Goal: Information Seeking & Learning: Learn about a topic

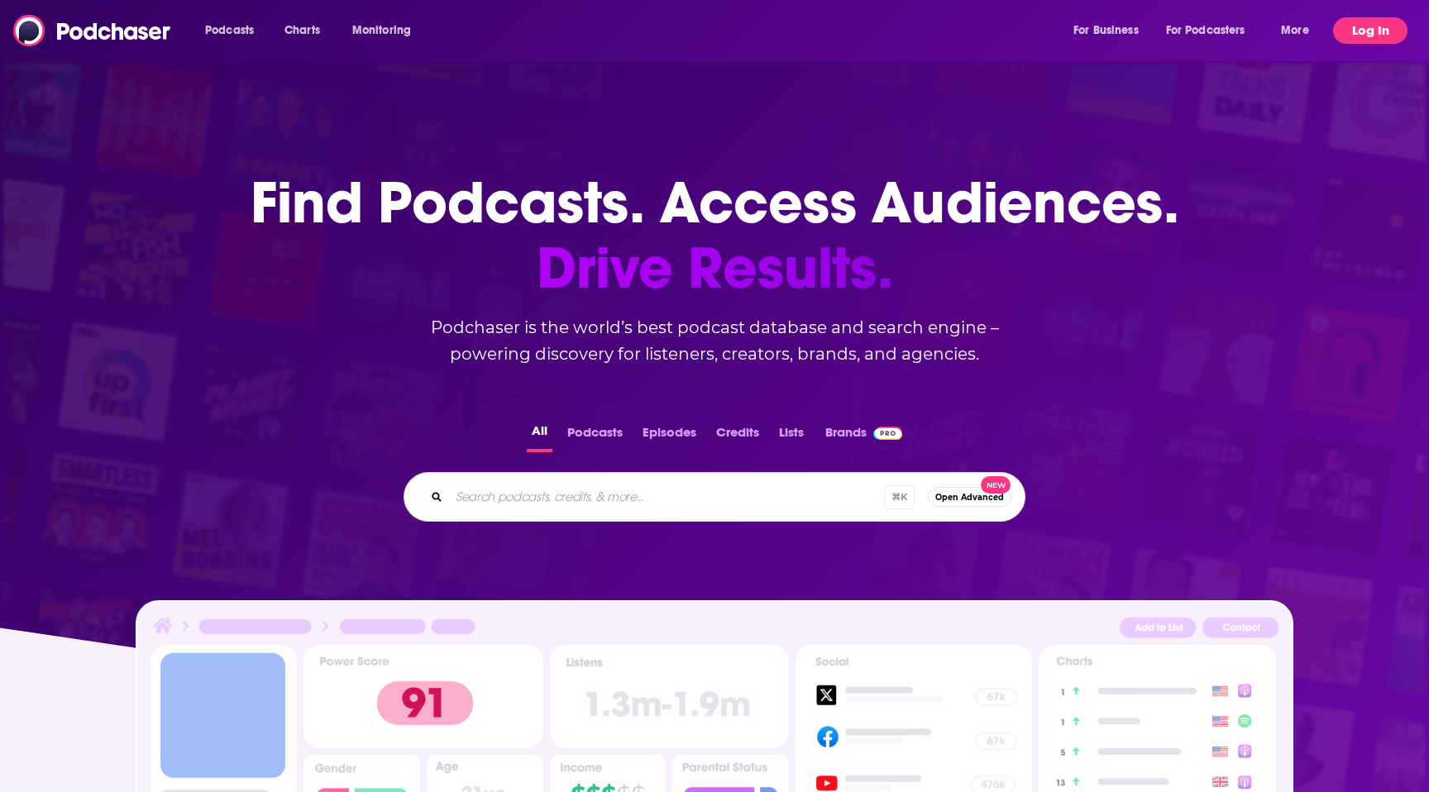
click at [1376, 28] on button "Log In" at bounding box center [1370, 30] width 74 height 26
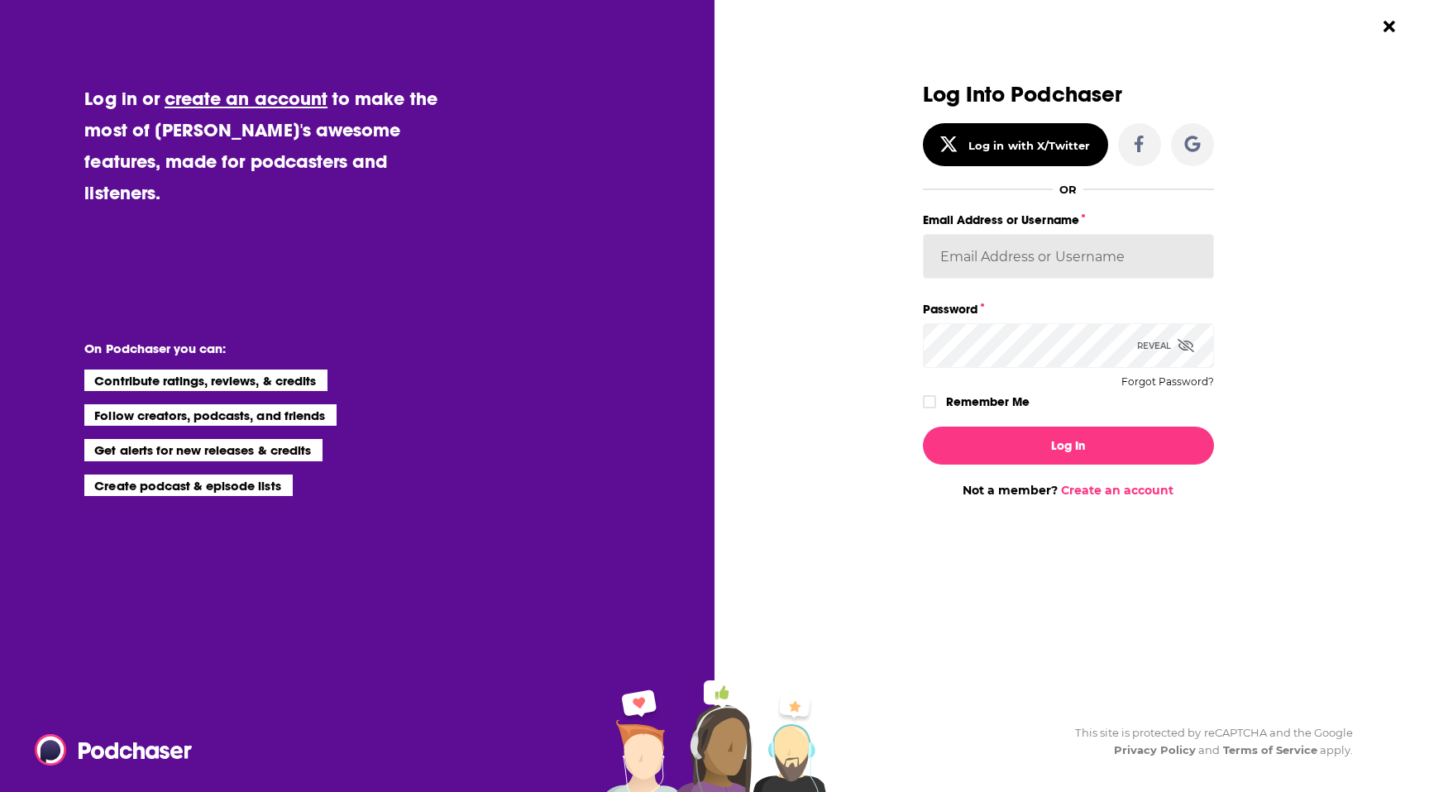
click at [984, 262] on input "Email Address or Username" at bounding box center [1068, 256] width 291 height 45
click at [806, 275] on div "Dialog" at bounding box center [777, 290] width 291 height 415
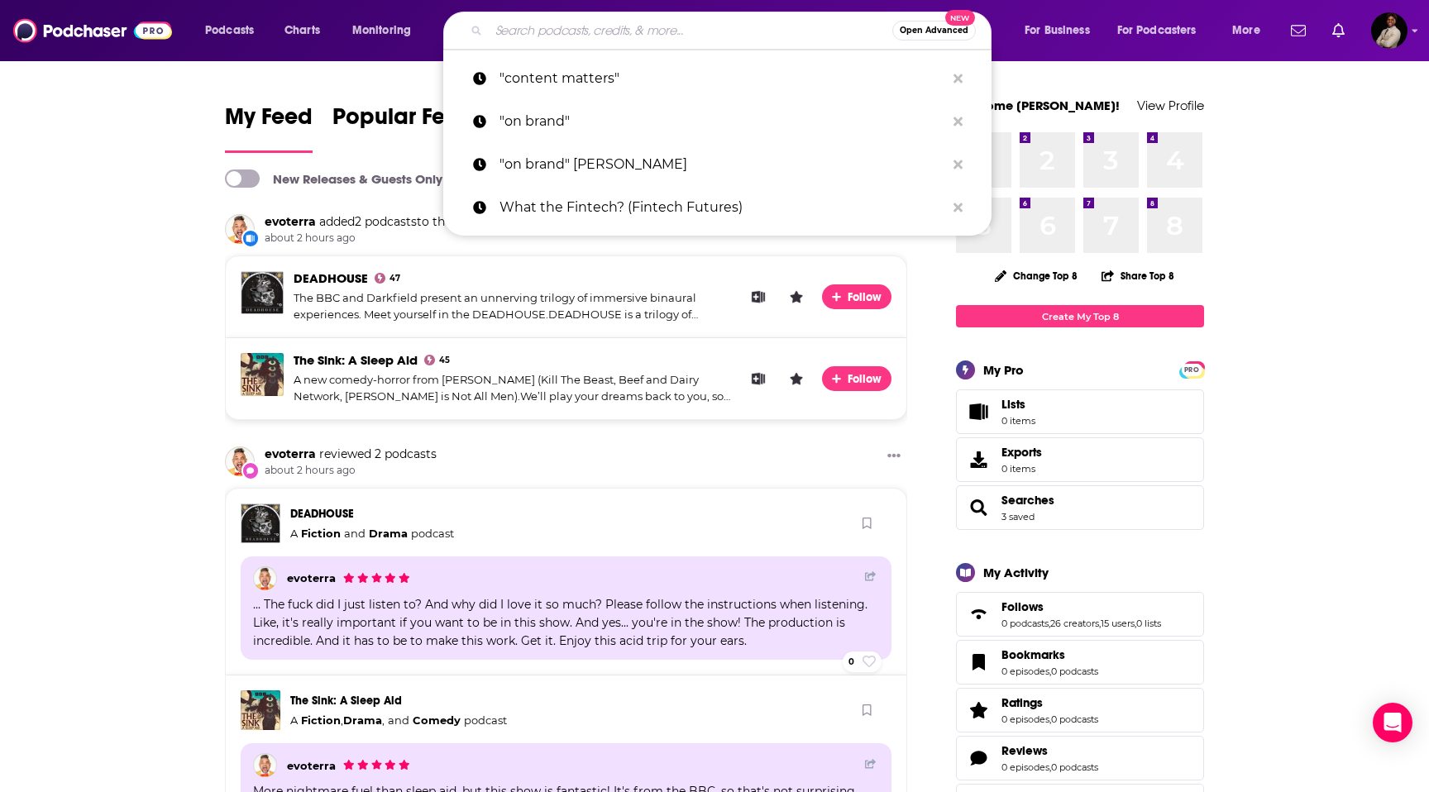
click at [579, 30] on input "Search podcasts, credits, & more..." at bounding box center [691, 30] width 404 height 26
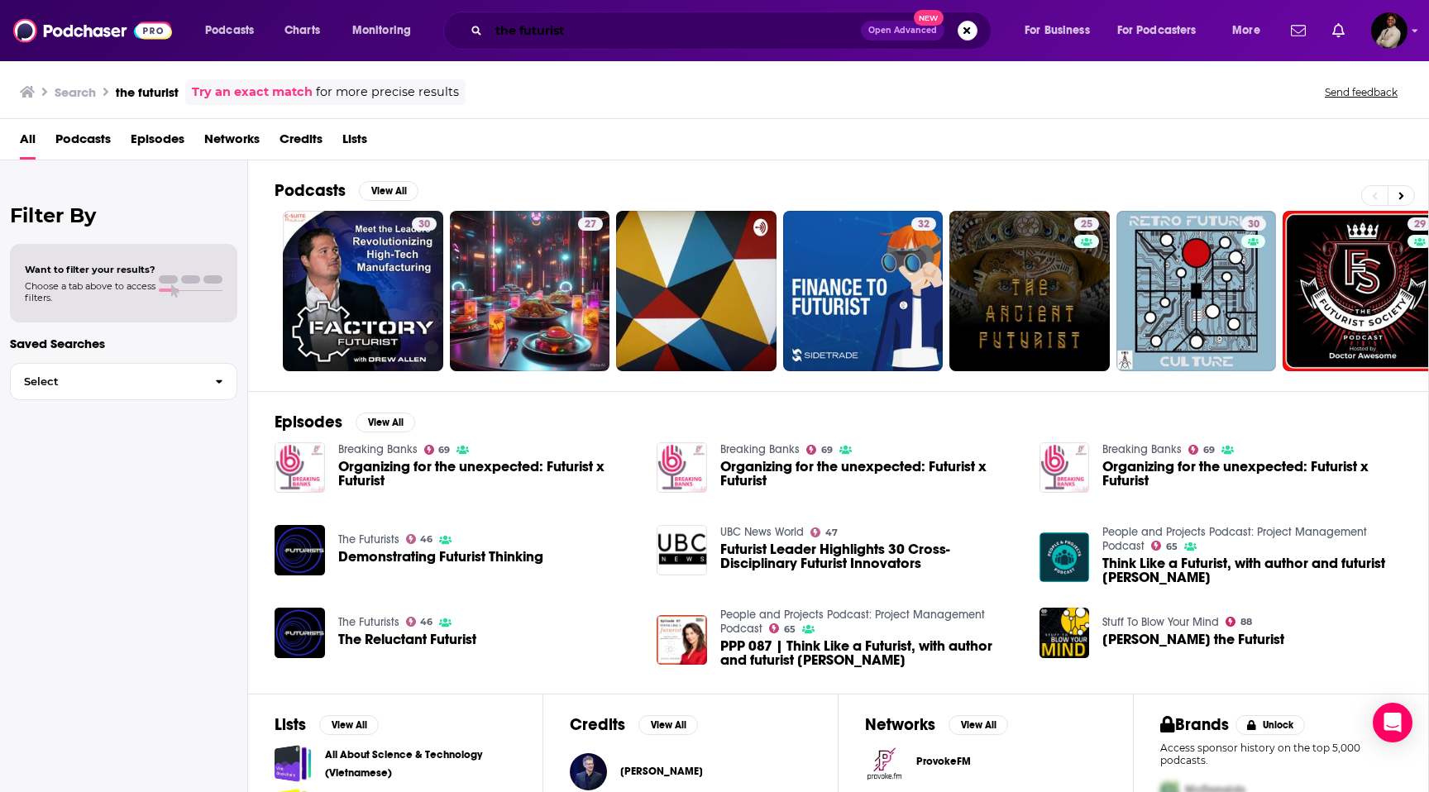
click at [548, 27] on input "the futurist" at bounding box center [675, 30] width 372 height 26
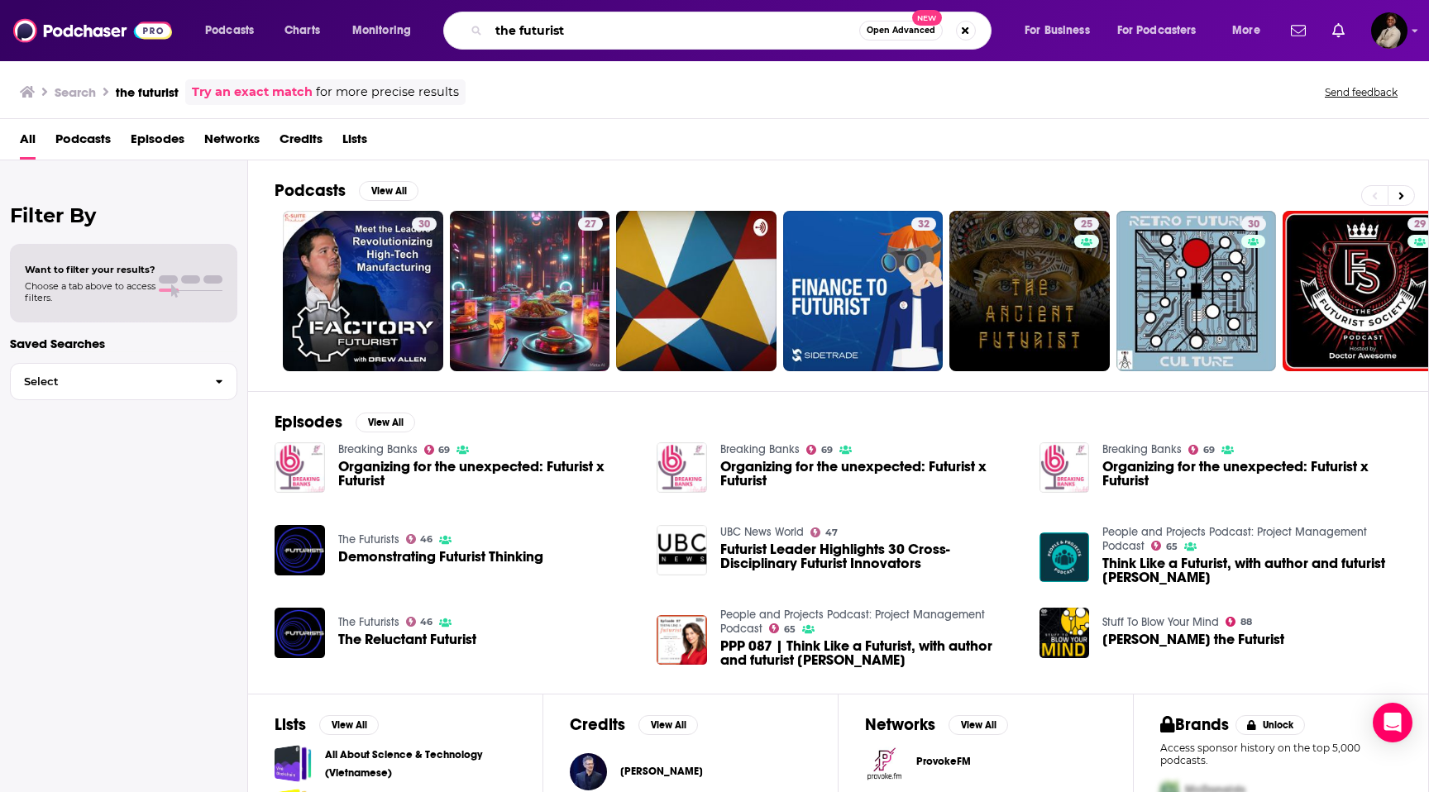
click at [548, 28] on input "the futurist" at bounding box center [674, 30] width 371 height 26
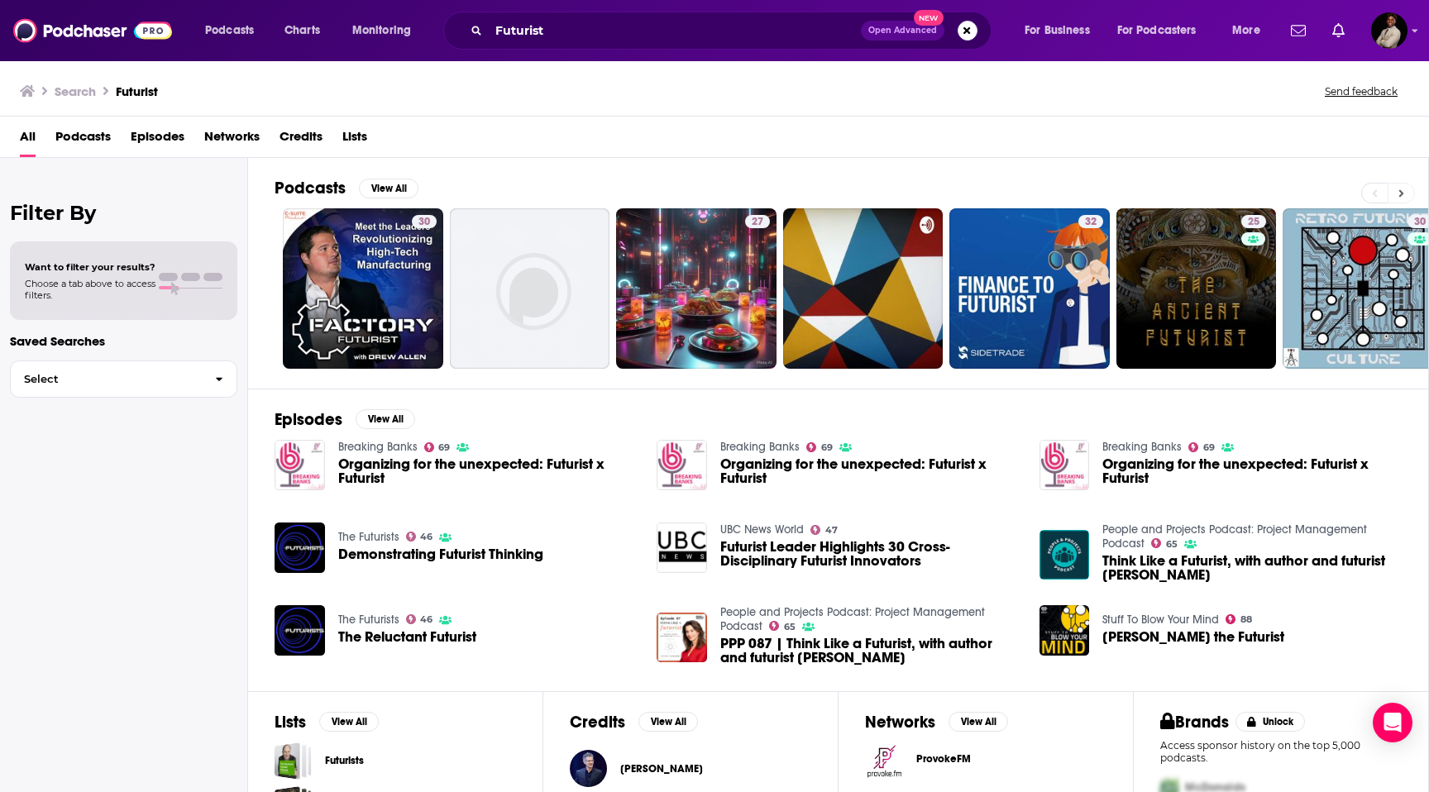
click at [1405, 190] on button at bounding box center [1401, 193] width 27 height 21
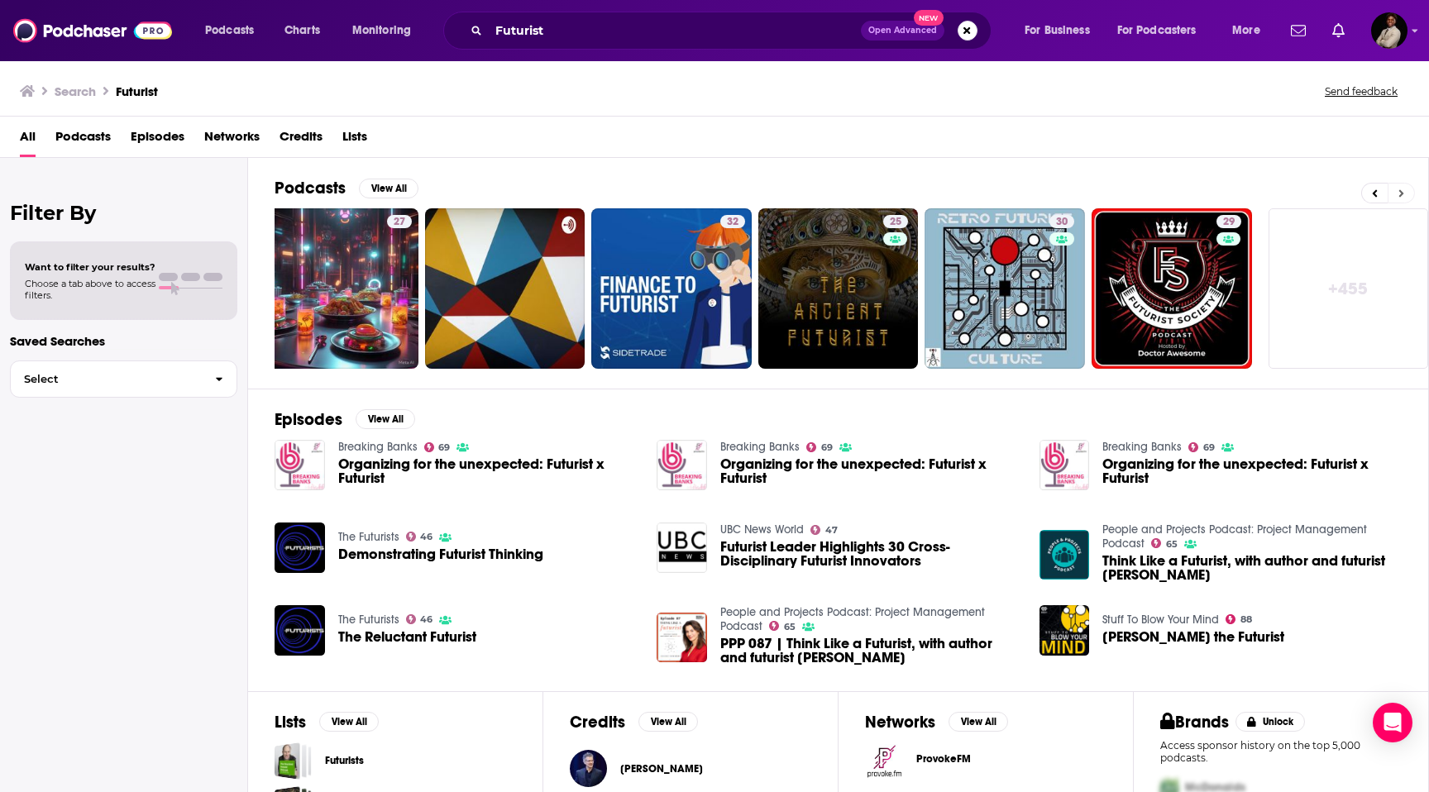
scroll to position [0, 365]
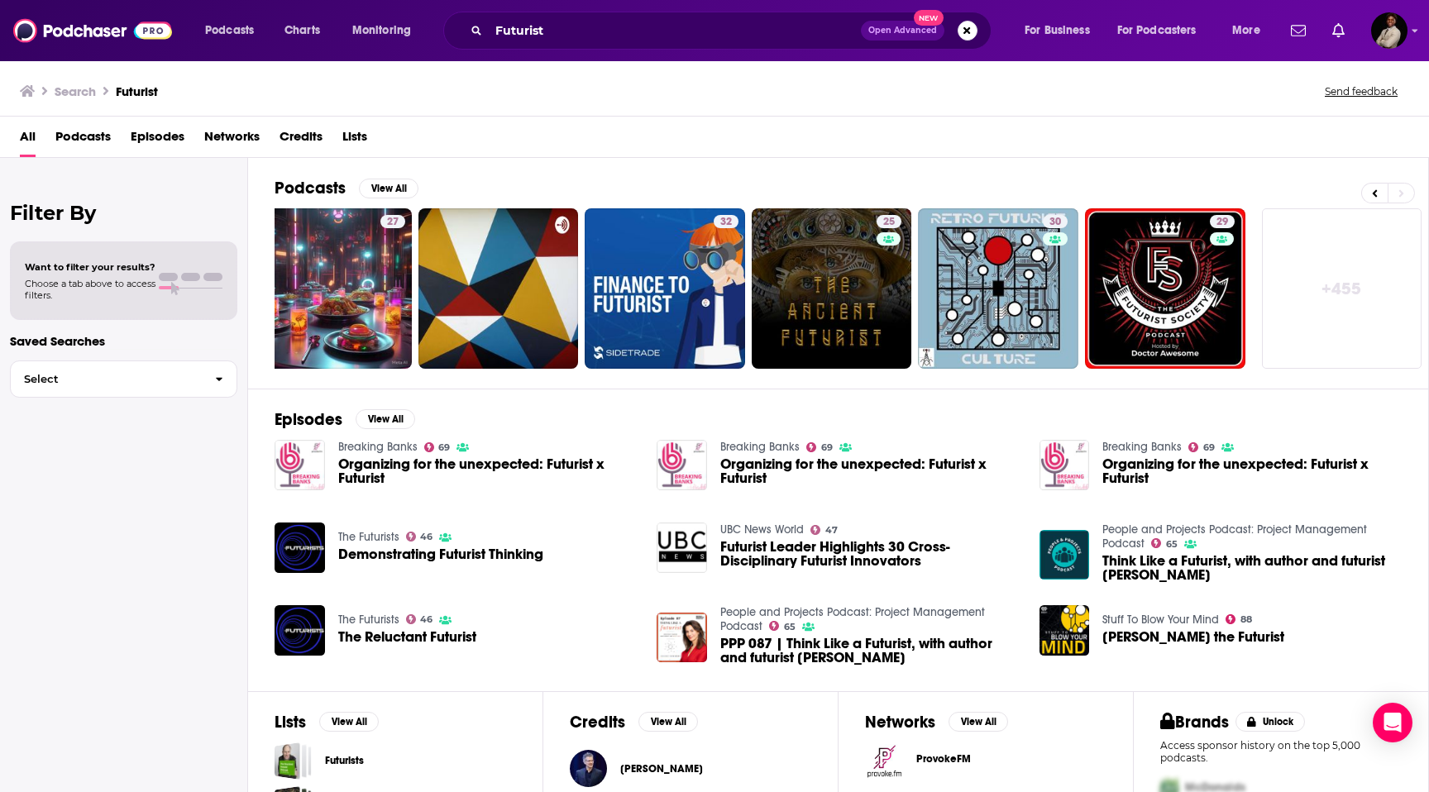
click at [1357, 257] on link "+ 455" at bounding box center [1342, 288] width 160 height 160
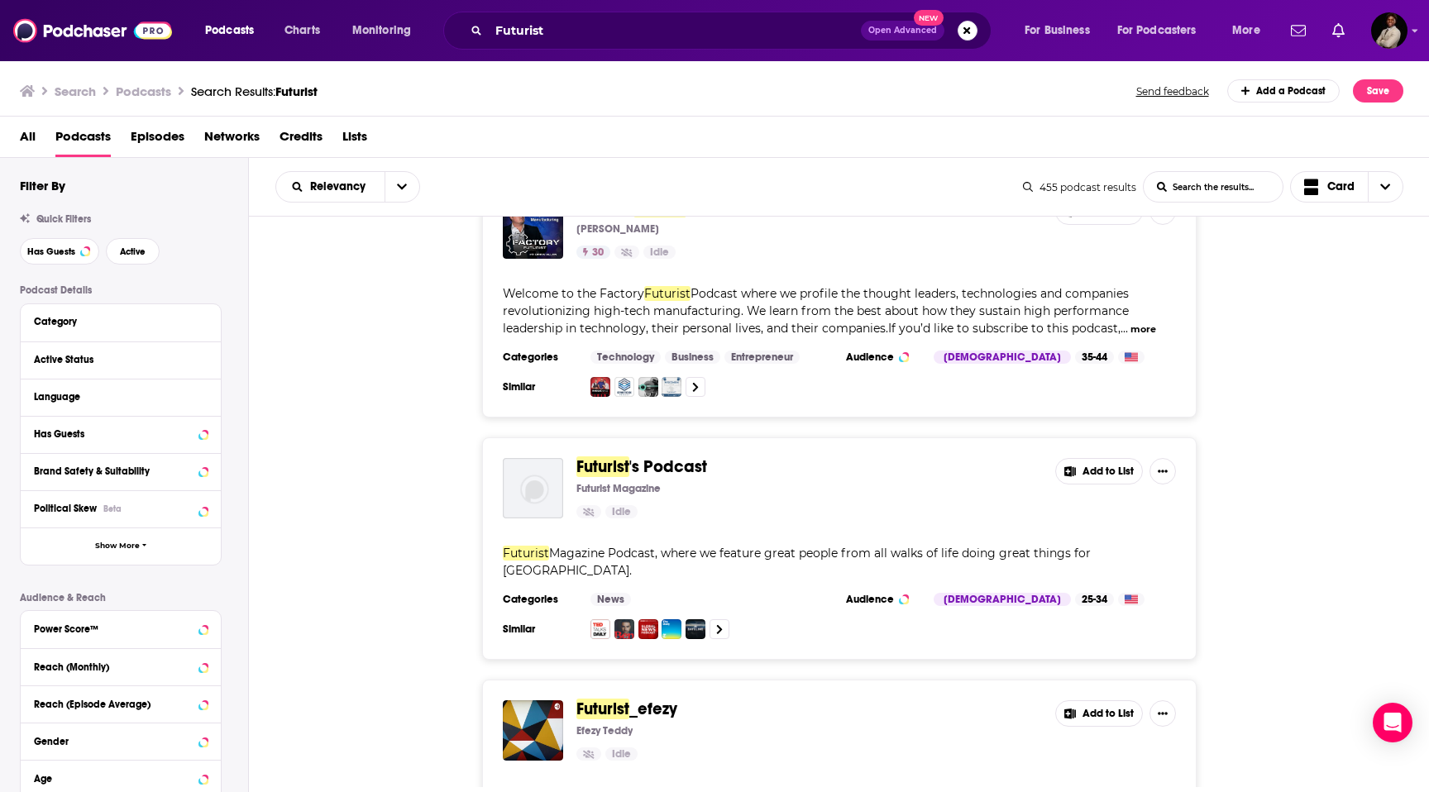
scroll to position [60, 0]
click at [562, 23] on input "Futurist" at bounding box center [675, 30] width 372 height 26
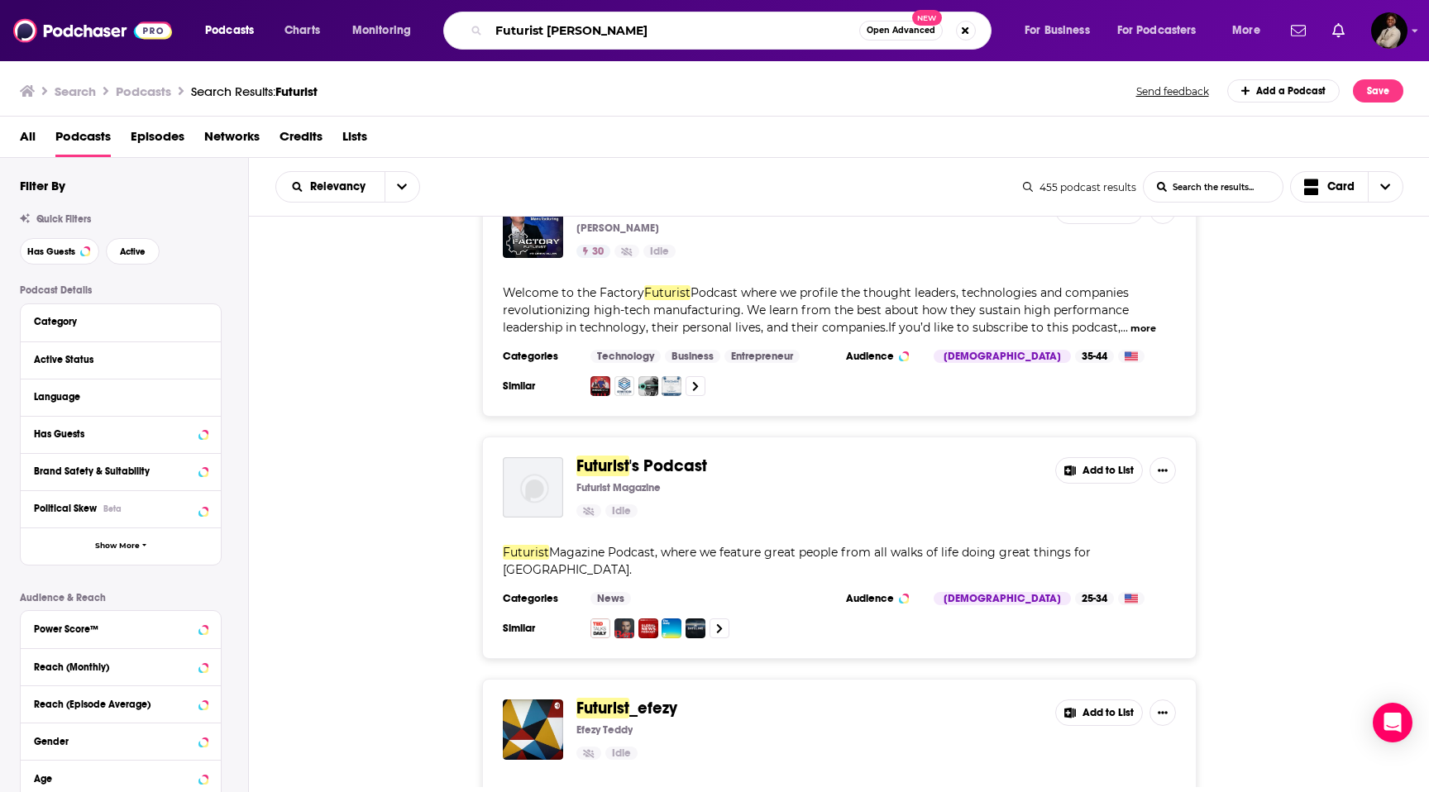
type input "Futurist [PERSON_NAME]"
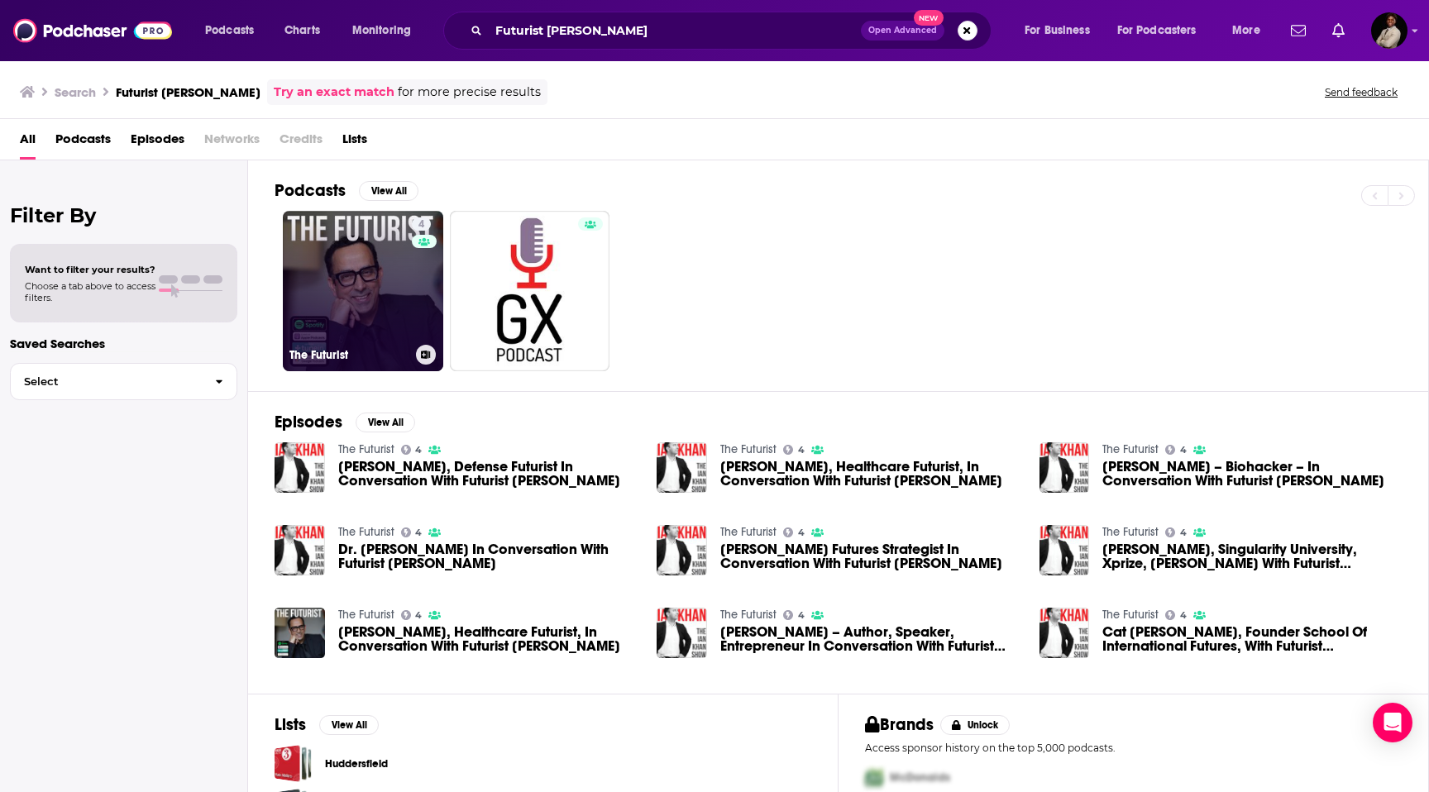
click at [368, 302] on link "4 The Futurist" at bounding box center [363, 291] width 160 height 160
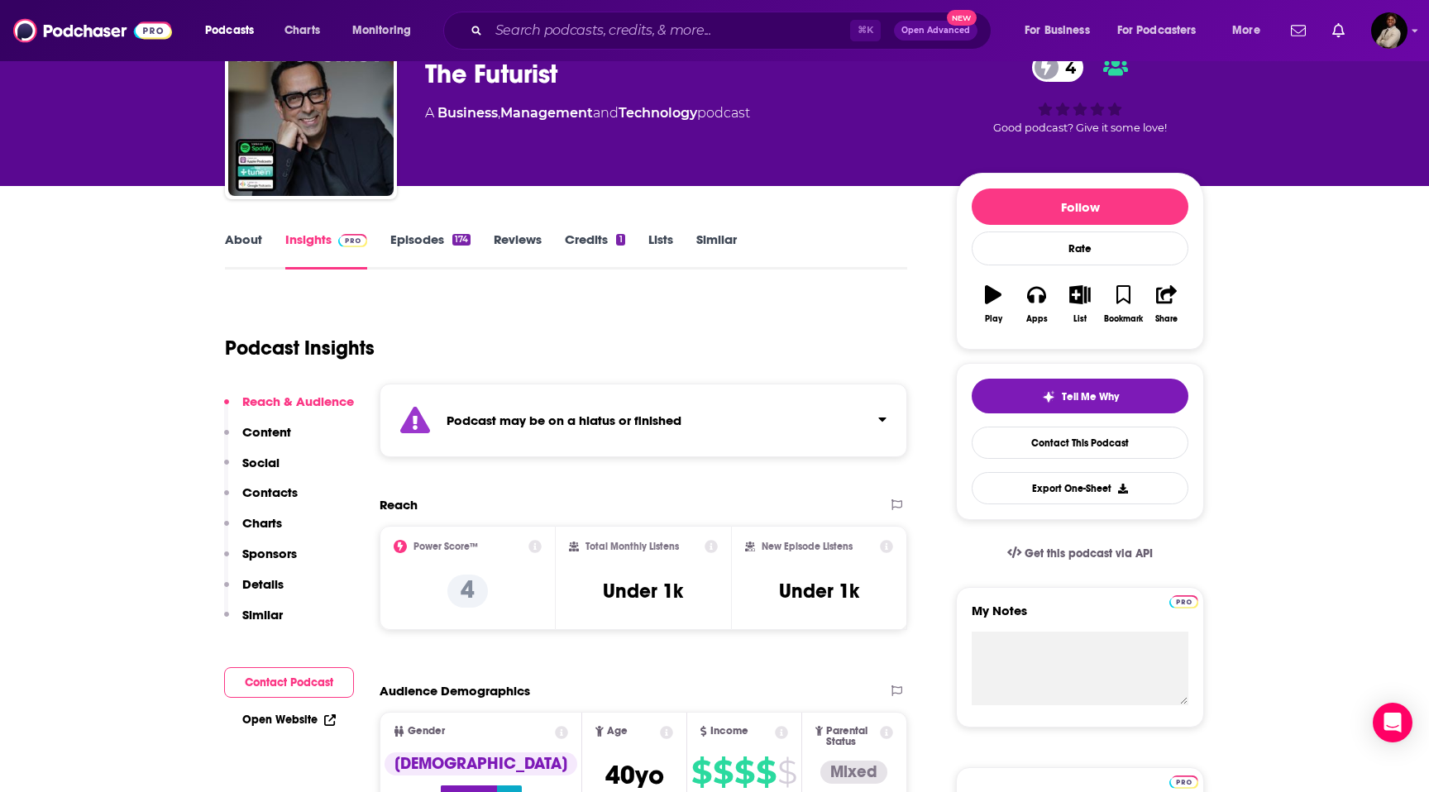
scroll to position [91, 0]
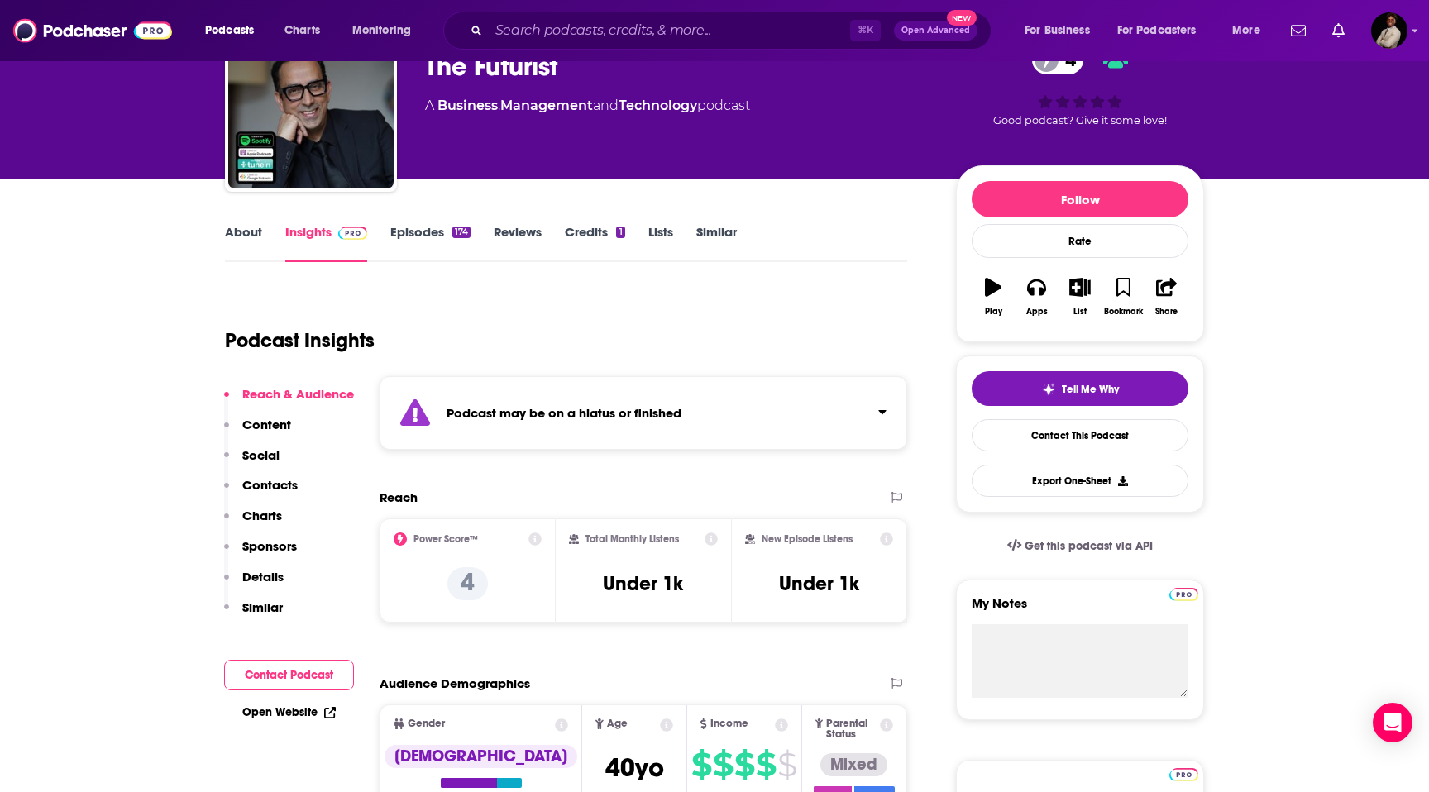
click at [537, 538] on icon at bounding box center [535, 539] width 13 height 13
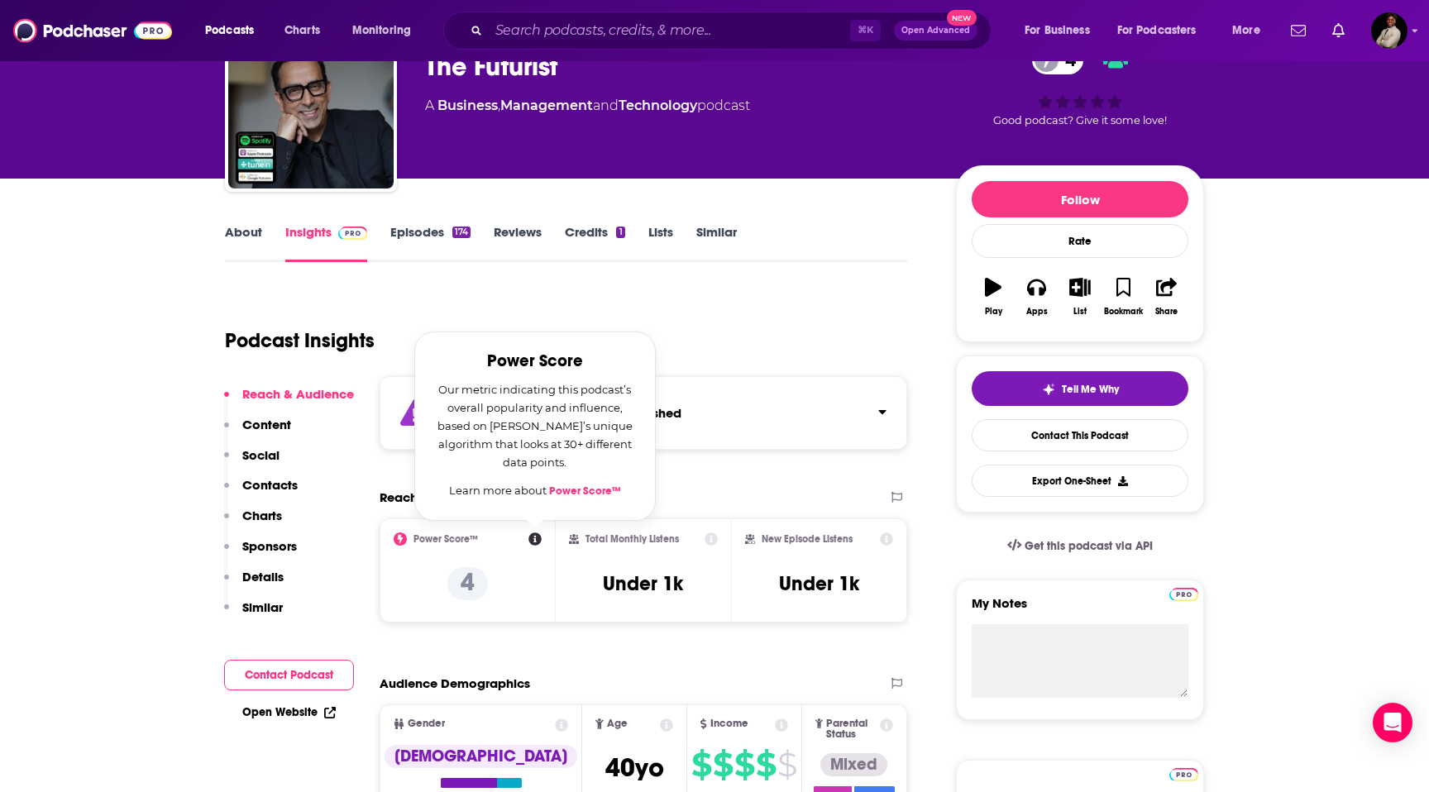
click at [536, 538] on icon at bounding box center [535, 539] width 13 height 13
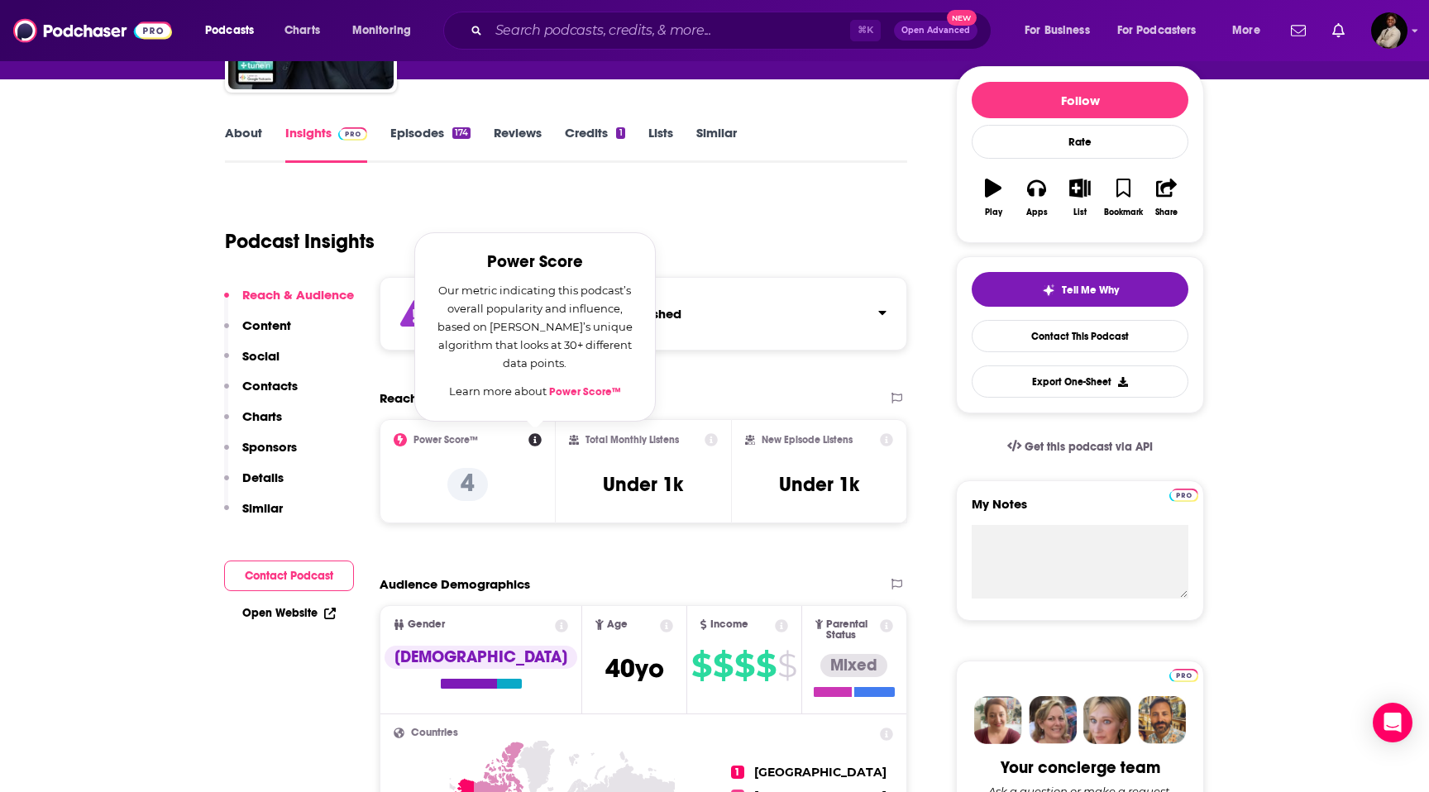
scroll to position [194, 0]
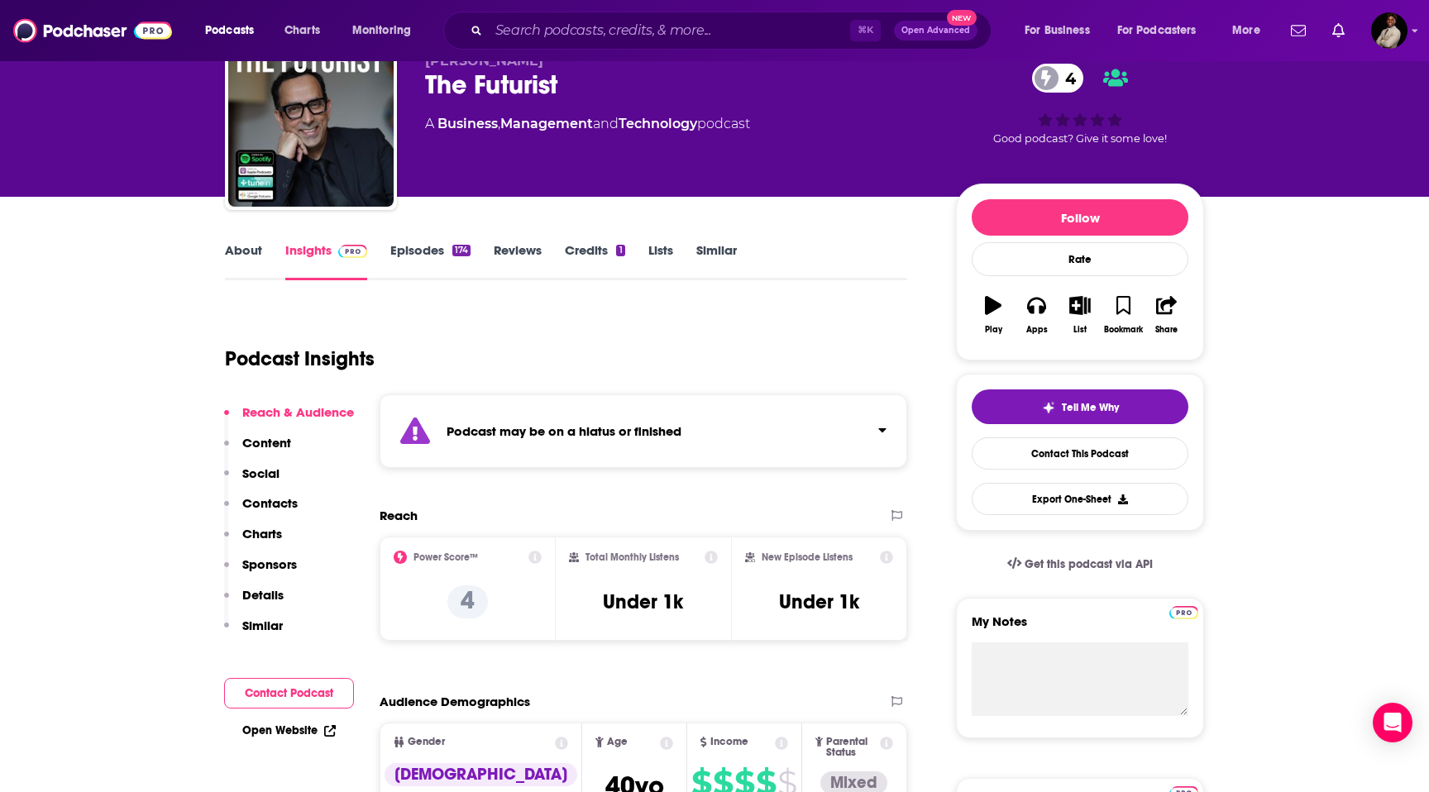
scroll to position [0, 0]
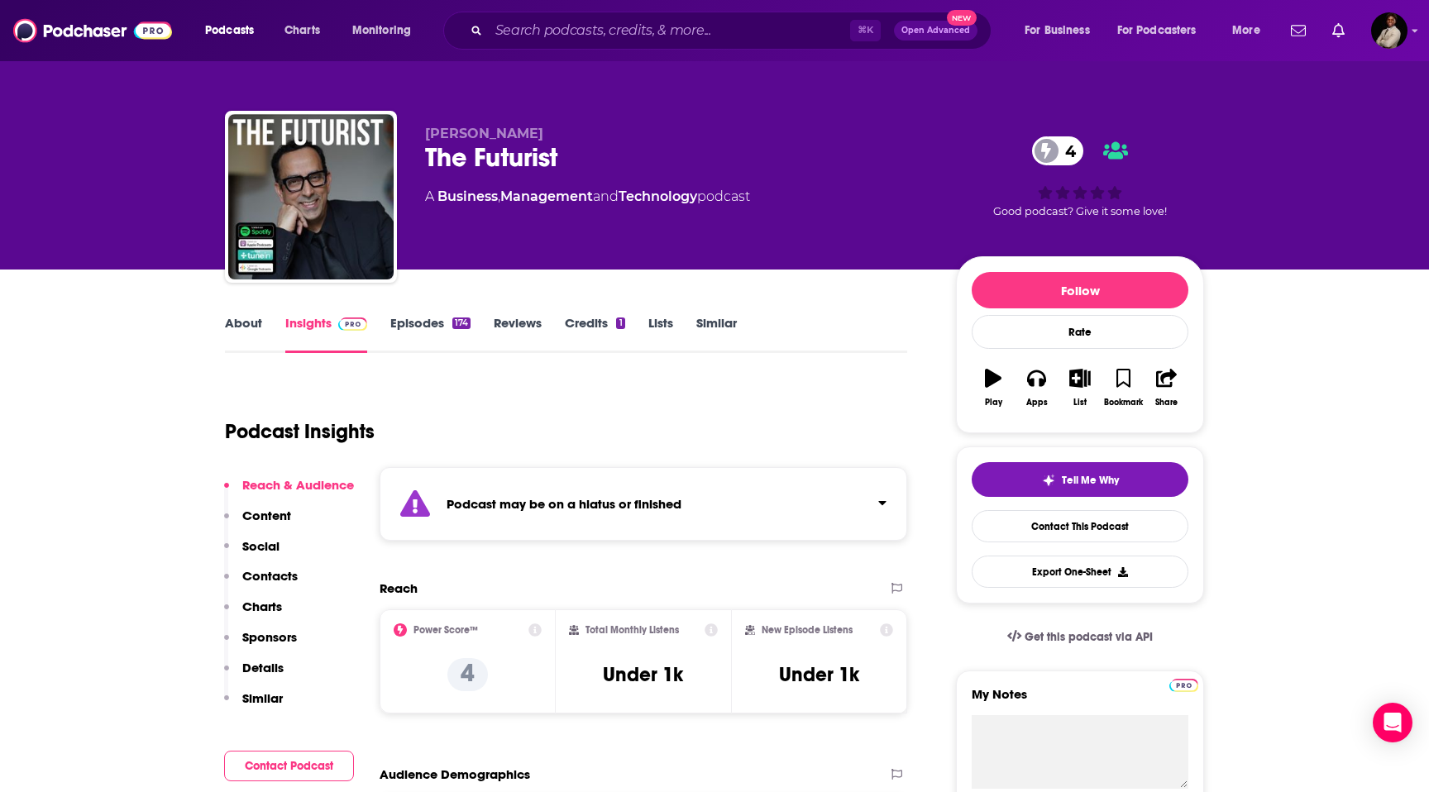
click at [424, 322] on link "Episodes 174" at bounding box center [430, 334] width 80 height 38
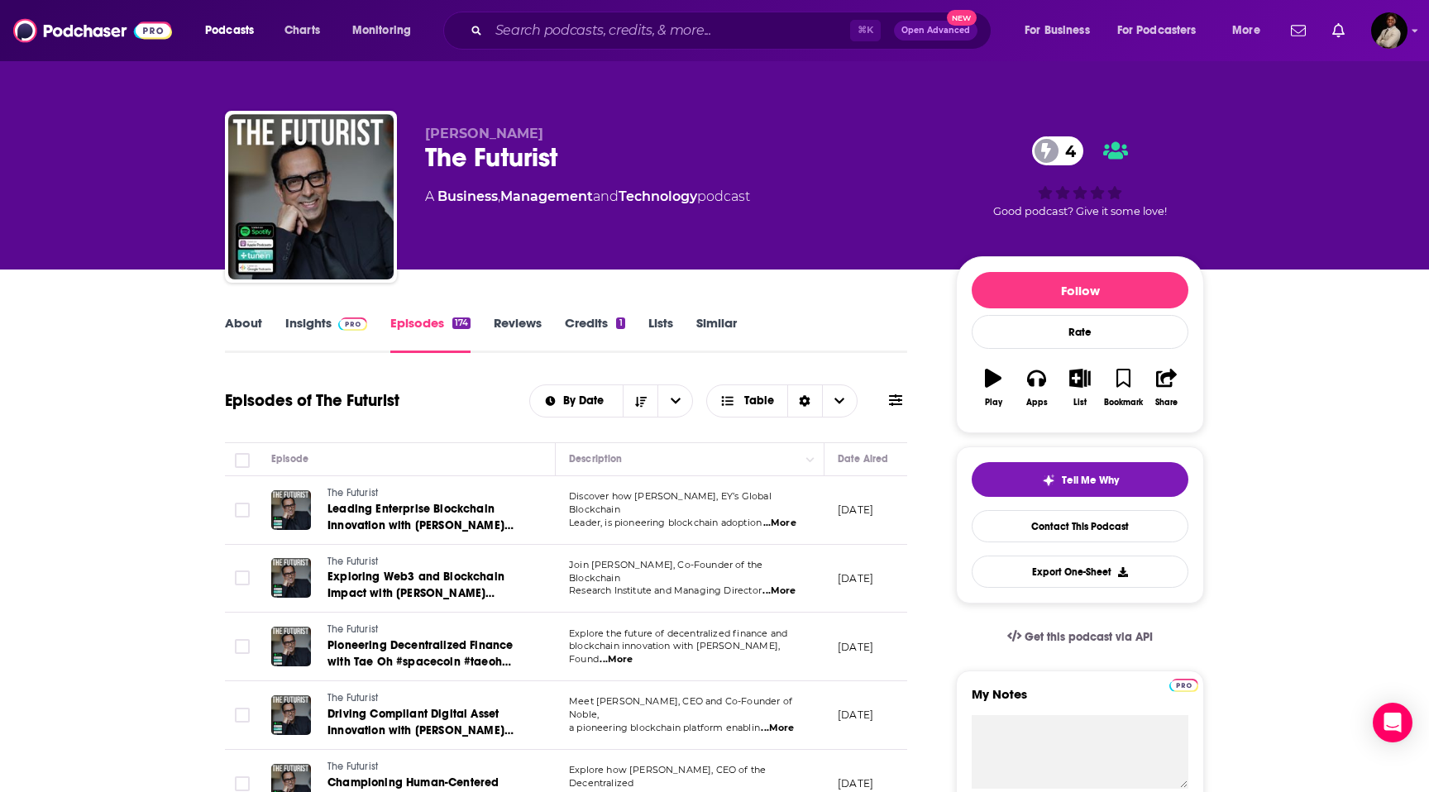
click at [534, 322] on link "Reviews" at bounding box center [518, 334] width 48 height 38
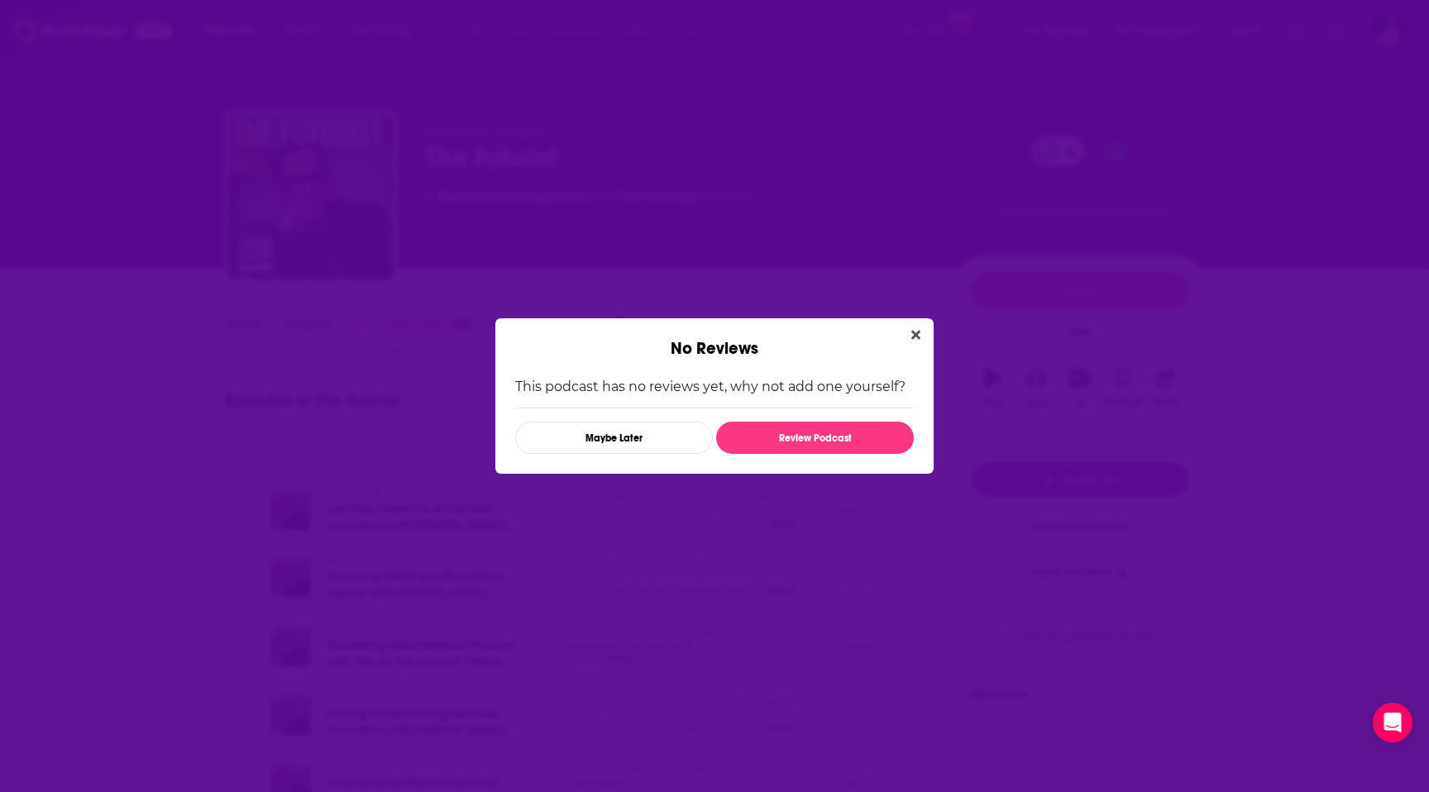
click at [682, 269] on div "No Reviews This podcast has no reviews yet, why not add one yourself? Maybe Lat…" at bounding box center [714, 396] width 1429 height 792
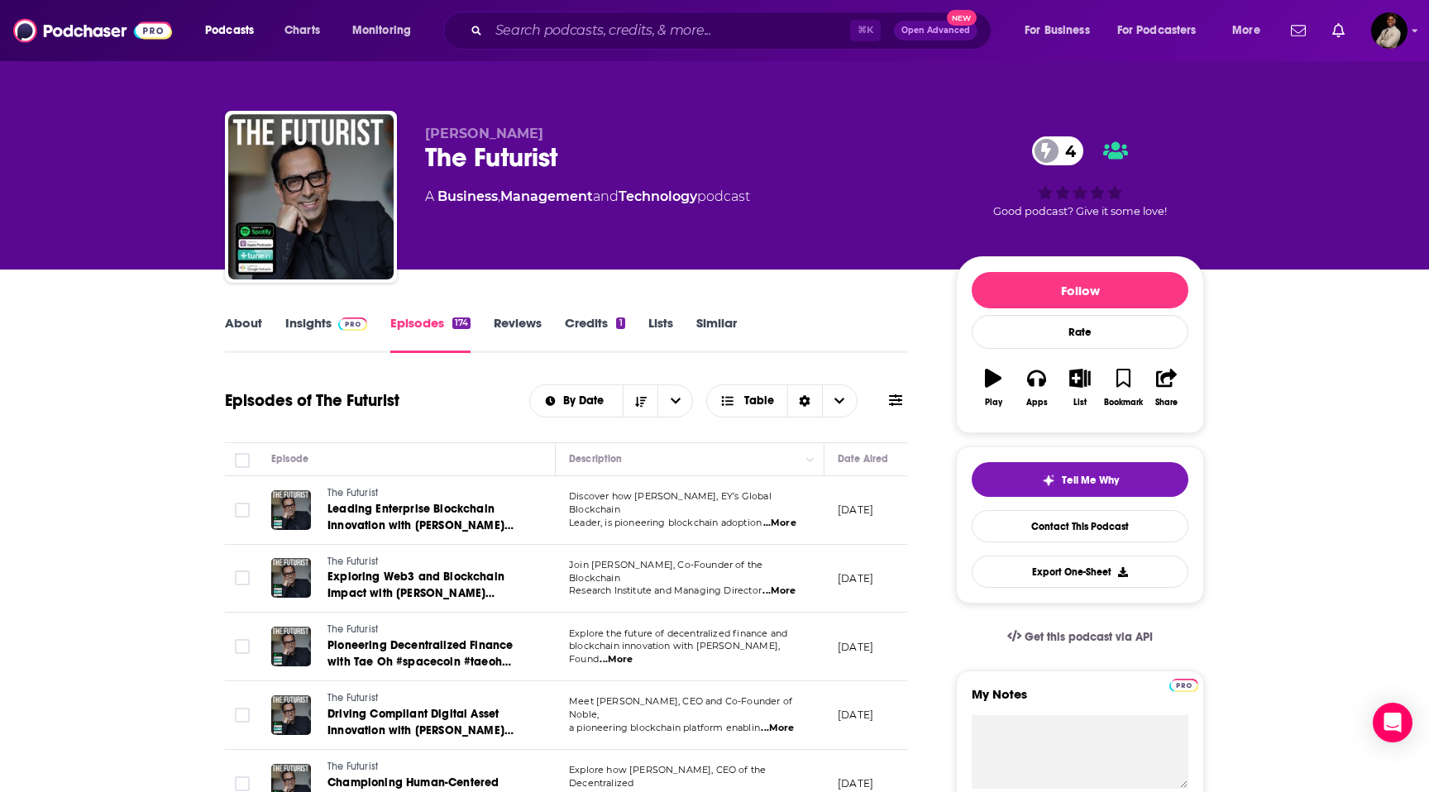
click at [602, 325] on link "Credits 1" at bounding box center [595, 334] width 60 height 38
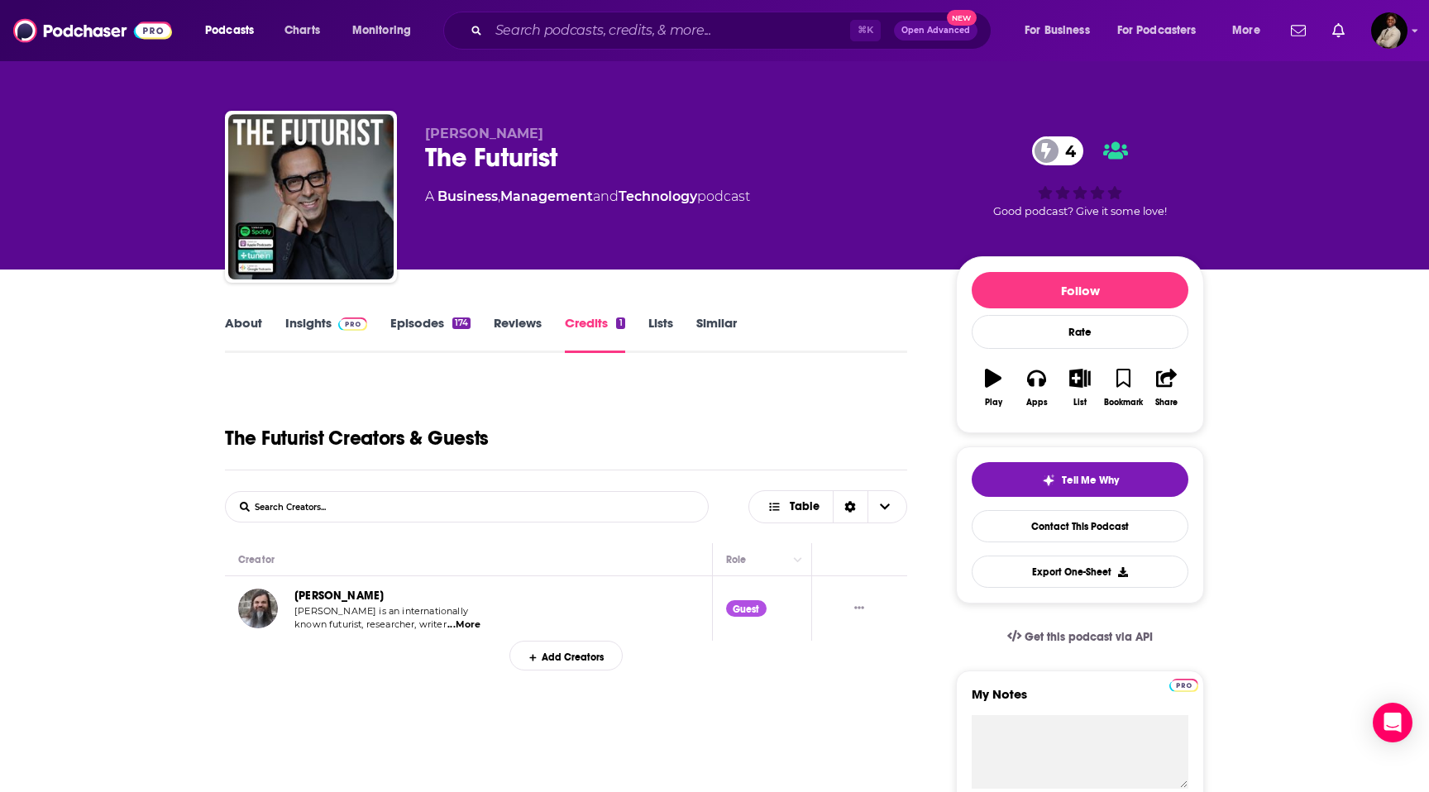
click at [246, 324] on link "About" at bounding box center [243, 334] width 37 height 38
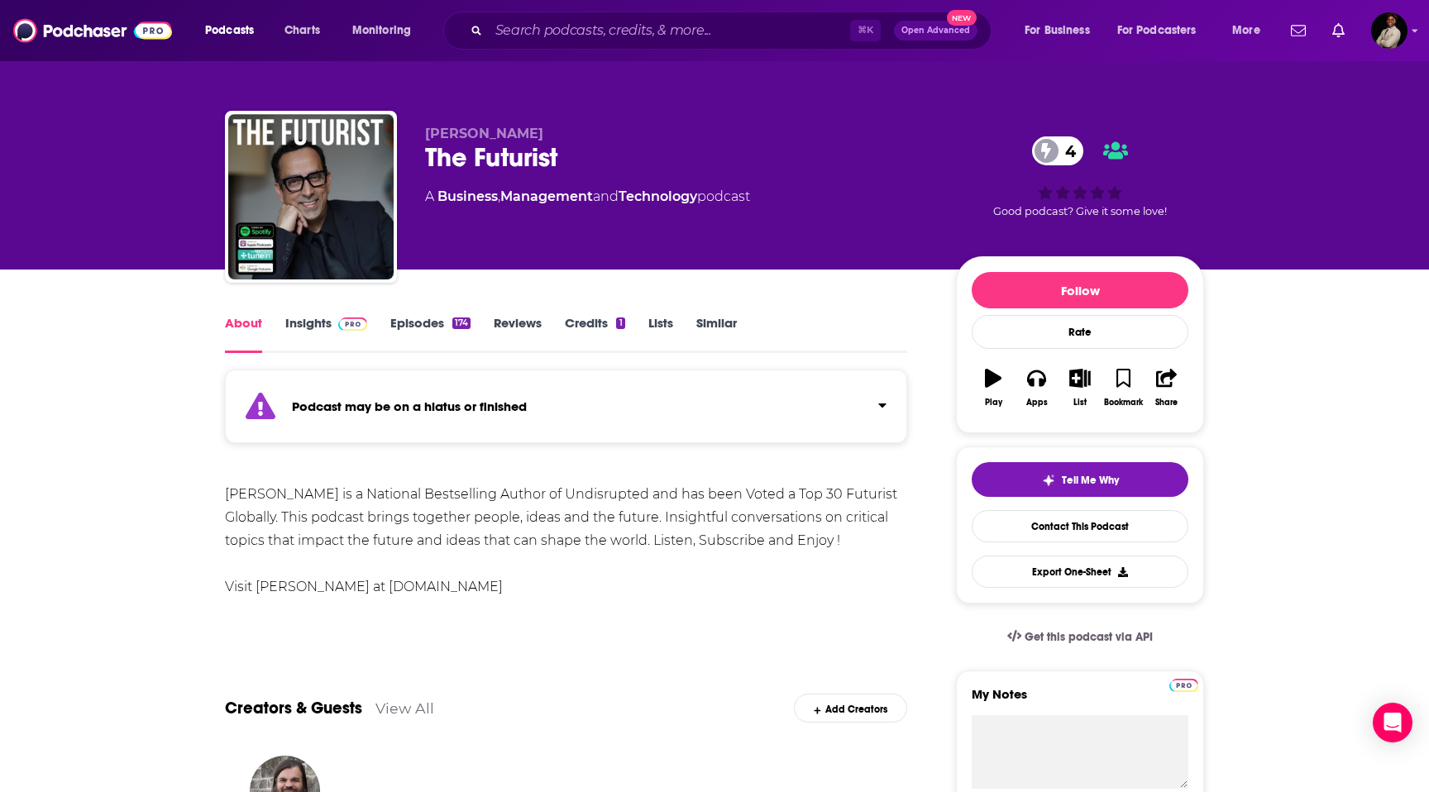
click at [468, 416] on div "Podcast may be on a hiatus or finished" at bounding box center [566, 407] width 682 height 74
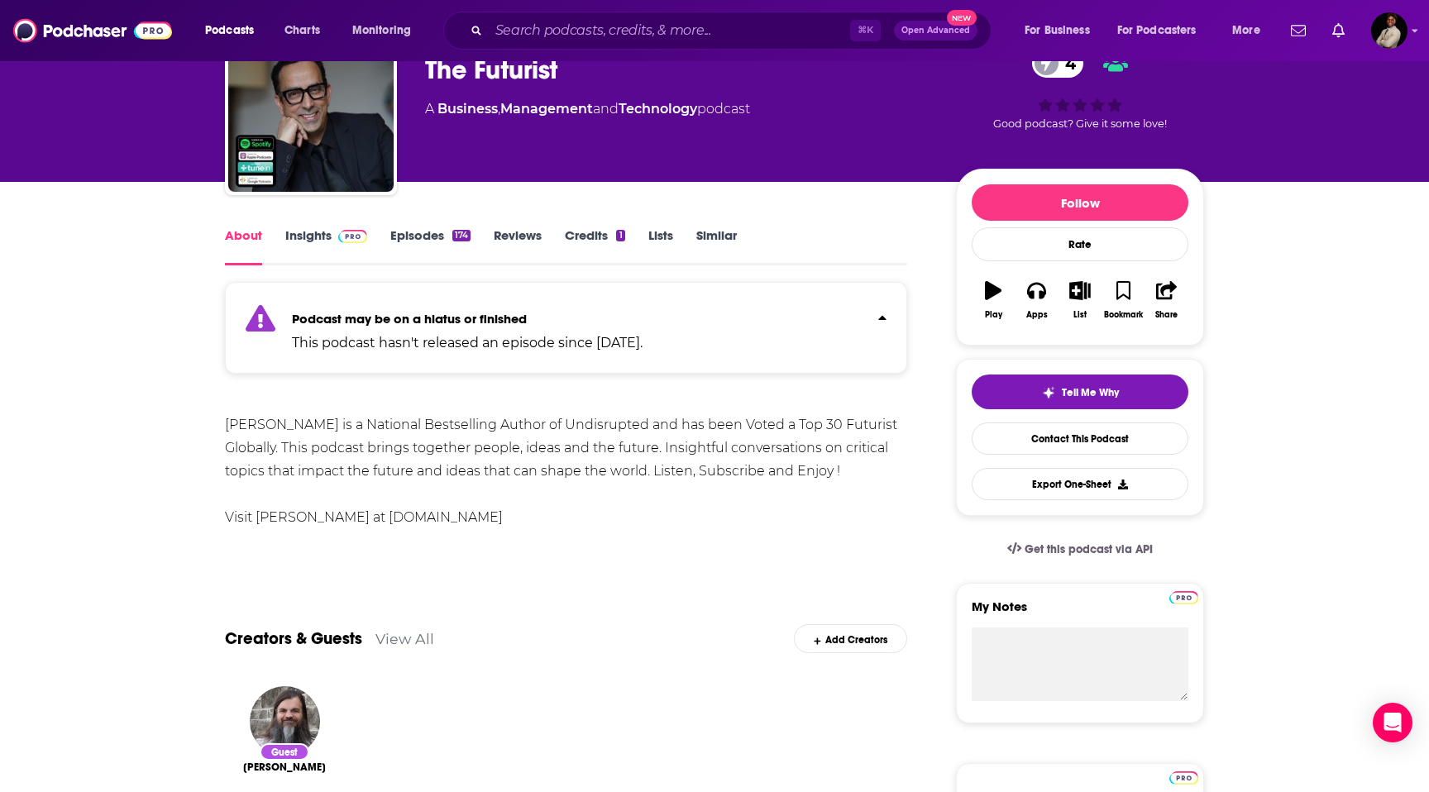
scroll to position [89, 0]
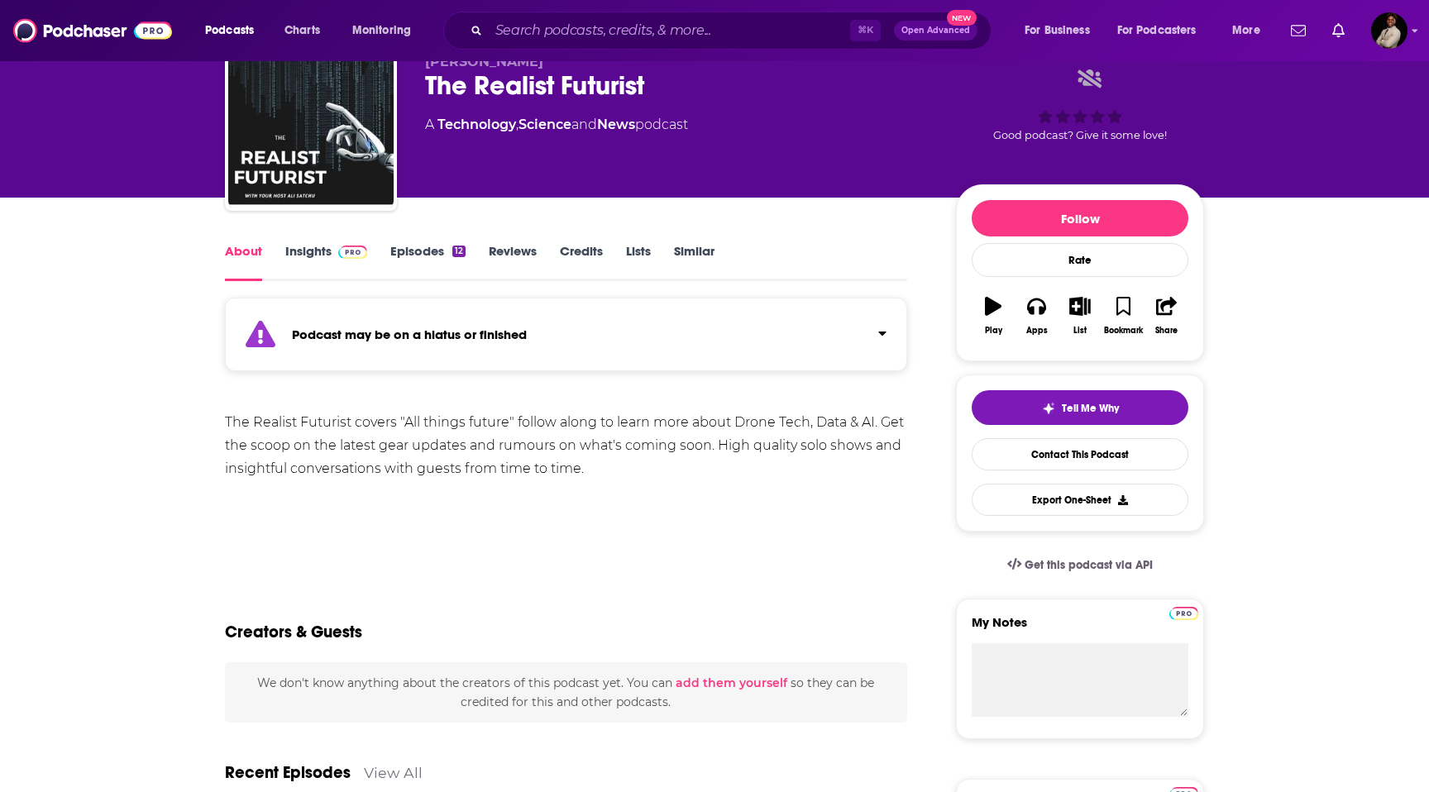
scroll to position [91, 0]
